Goal: Task Accomplishment & Management: Manage account settings

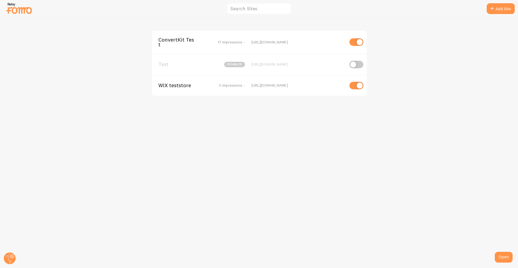
click at [358, 65] on input "checkbox" at bounding box center [357, 65] width 14 height 8
checkbox input "true"
click at [172, 46] on span "ConvertKit Test" at bounding box center [180, 42] width 43 height 10
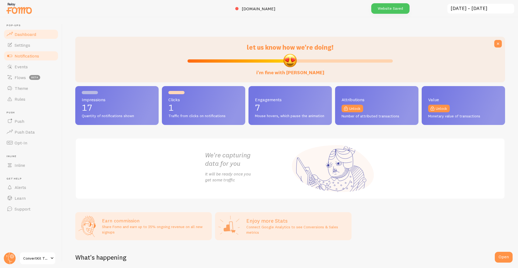
click at [35, 53] on span "Notifications" at bounding box center [27, 55] width 25 height 5
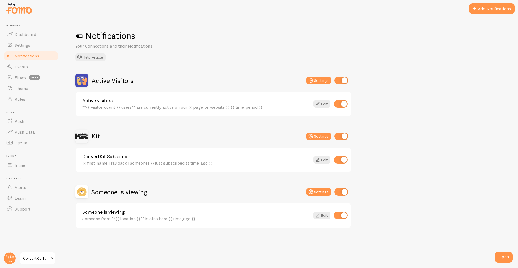
click at [30, 262] on link "ConvertKit Test" at bounding box center [37, 258] width 36 height 13
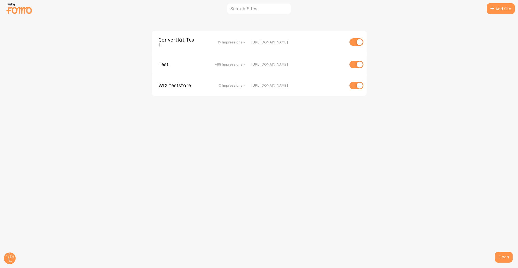
click at [198, 68] on div "Test 488 Impressions - [URL][DOMAIN_NAME]" at bounding box center [259, 64] width 215 height 21
click at [238, 63] on span "488 Impressions -" at bounding box center [230, 64] width 30 height 5
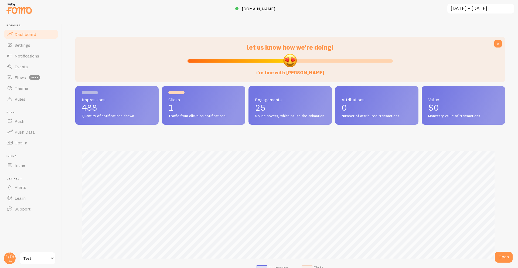
scroll to position [142, 426]
click at [26, 59] on link "Notifications" at bounding box center [31, 55] width 56 height 11
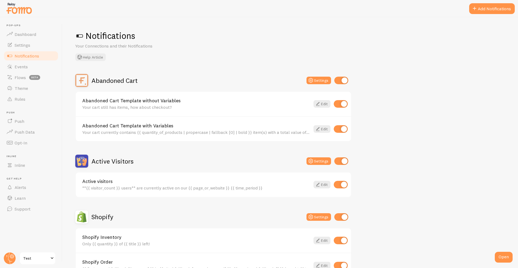
scroll to position [92, 0]
